Goal: Navigation & Orientation: Find specific page/section

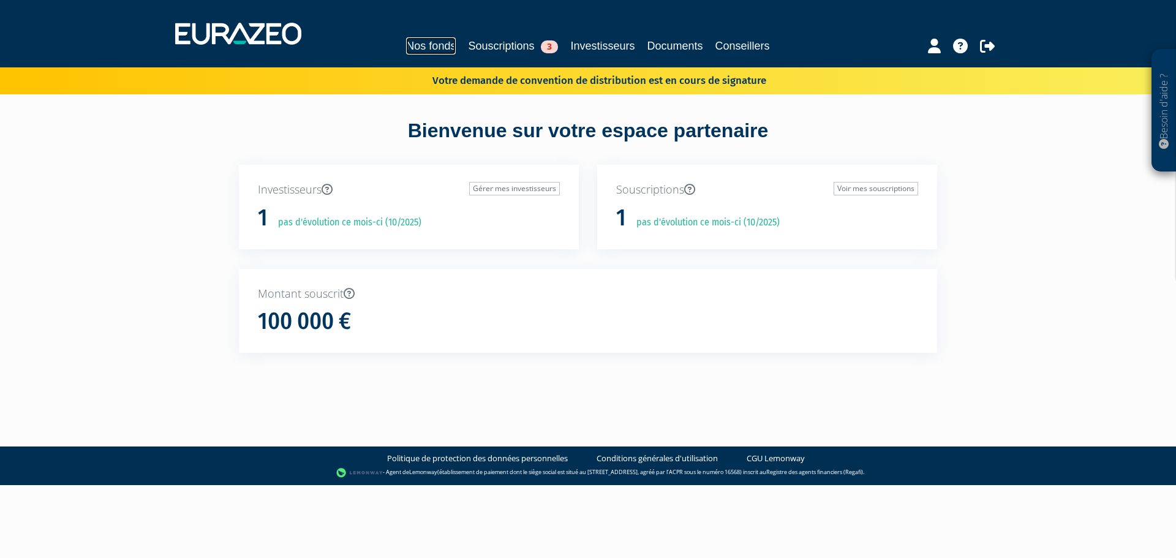
click at [422, 42] on link "Nos fonds" at bounding box center [431, 45] width 50 height 17
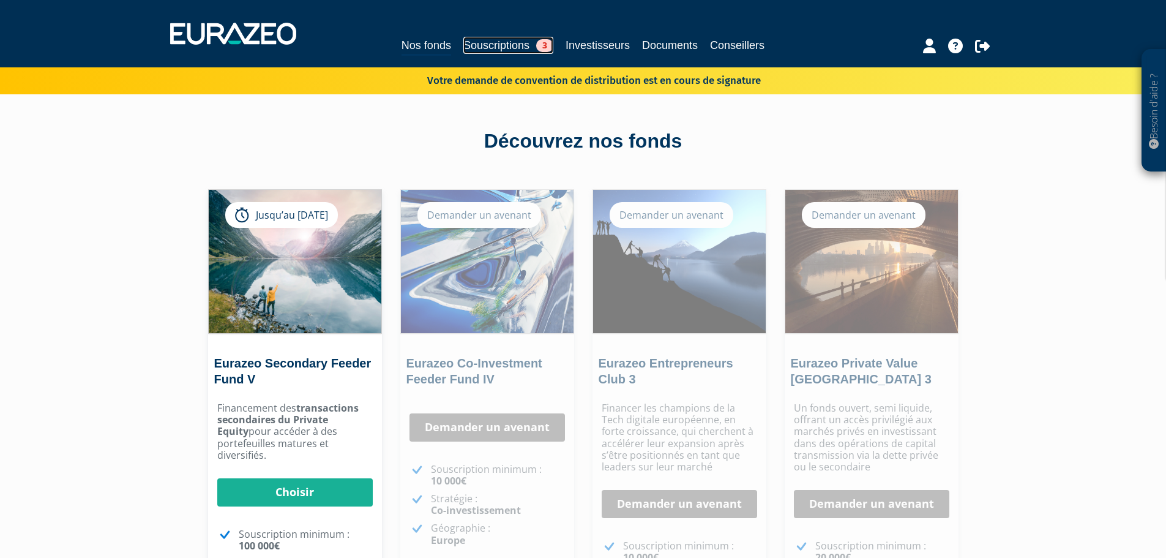
click at [487, 45] on link "Souscriptions 3" at bounding box center [509, 45] width 90 height 17
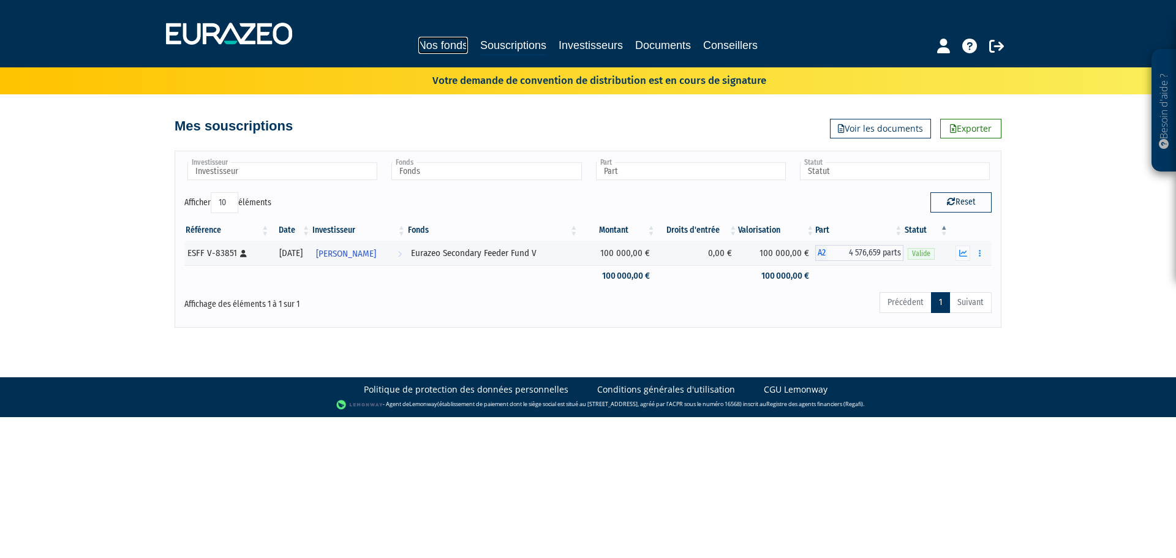
click at [427, 48] on link "Nos fonds" at bounding box center [443, 45] width 50 height 17
